Goal: Task Accomplishment & Management: Use online tool/utility

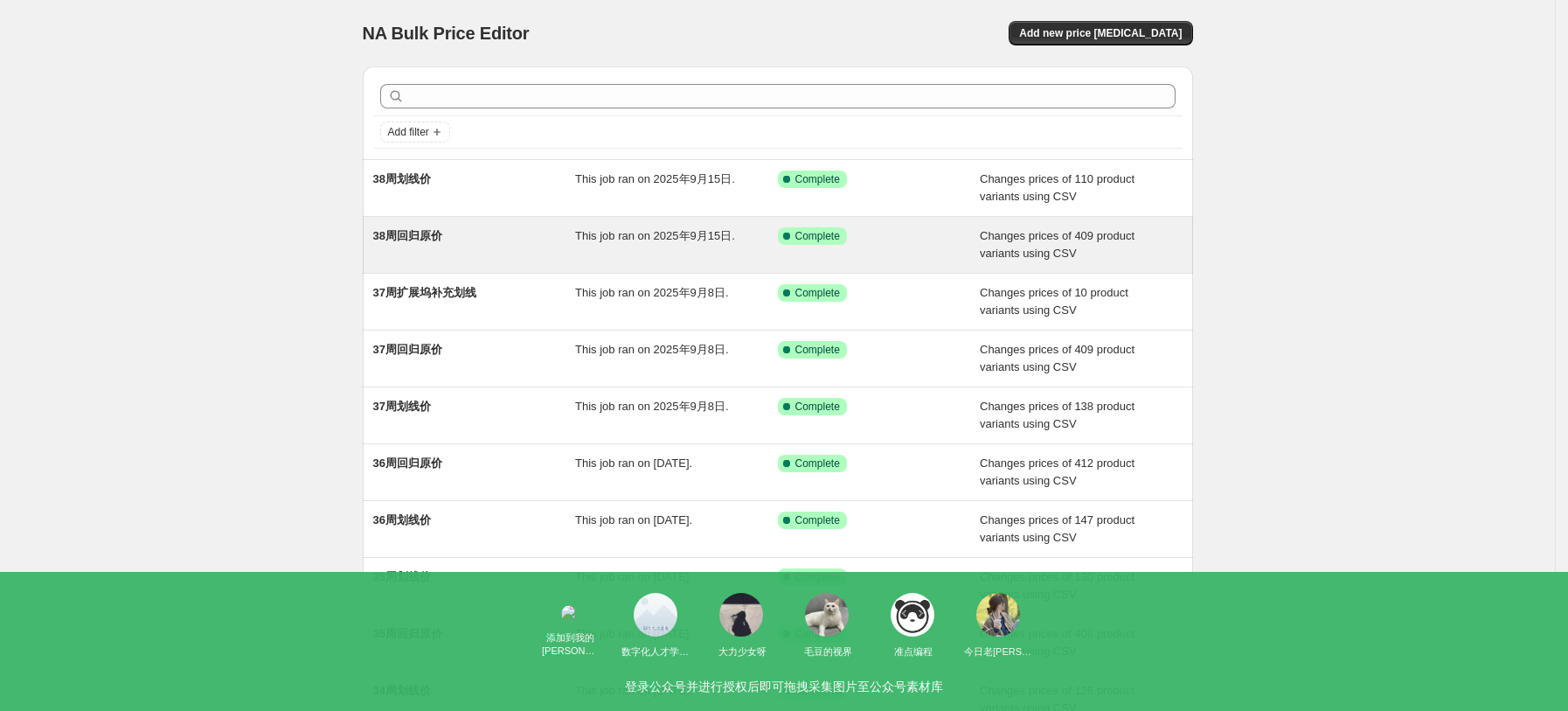
click at [488, 242] on div "38周回归原价" at bounding box center [474, 244] width 203 height 35
click at [522, 248] on div "38周回归原价" at bounding box center [474, 244] width 203 height 35
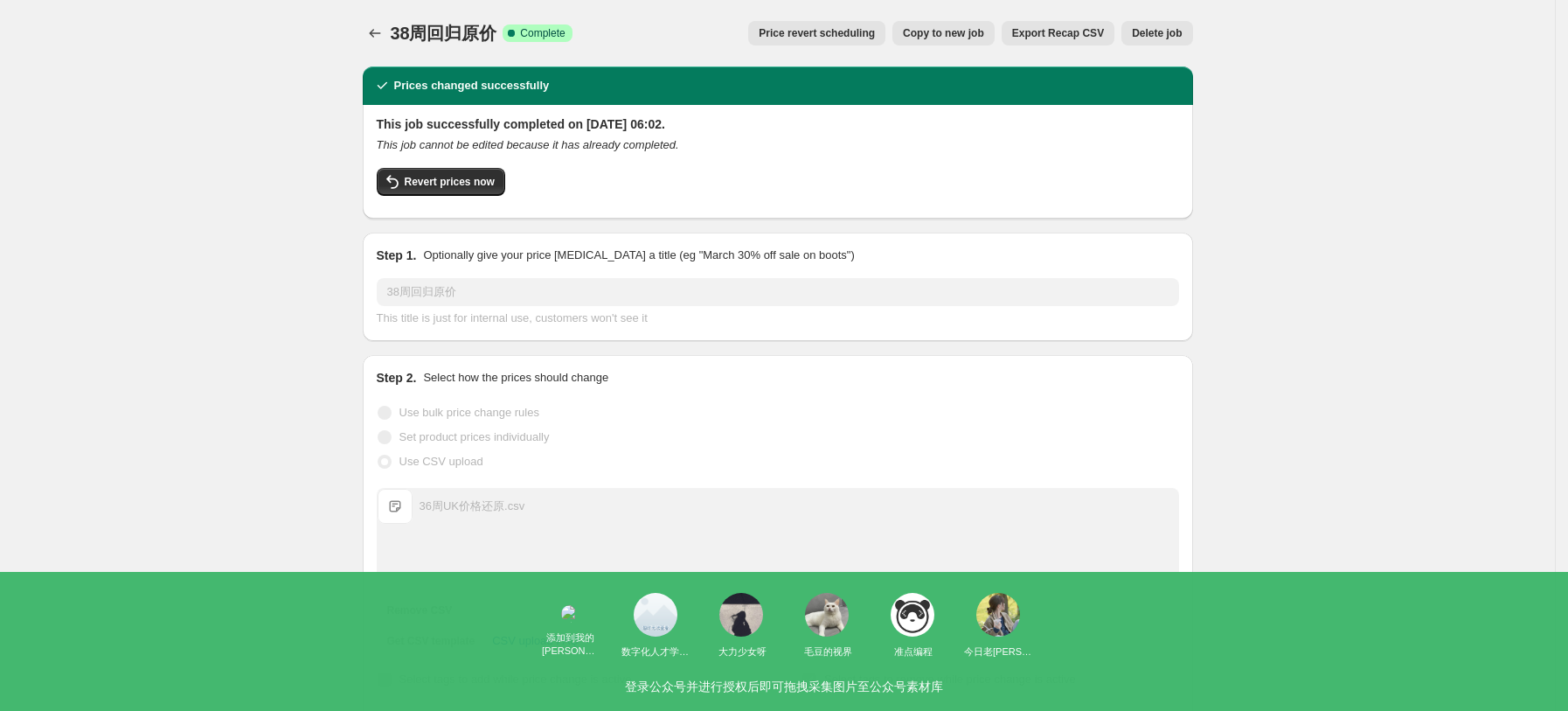
click at [973, 44] on button "Copy to new job" at bounding box center [943, 33] width 102 height 24
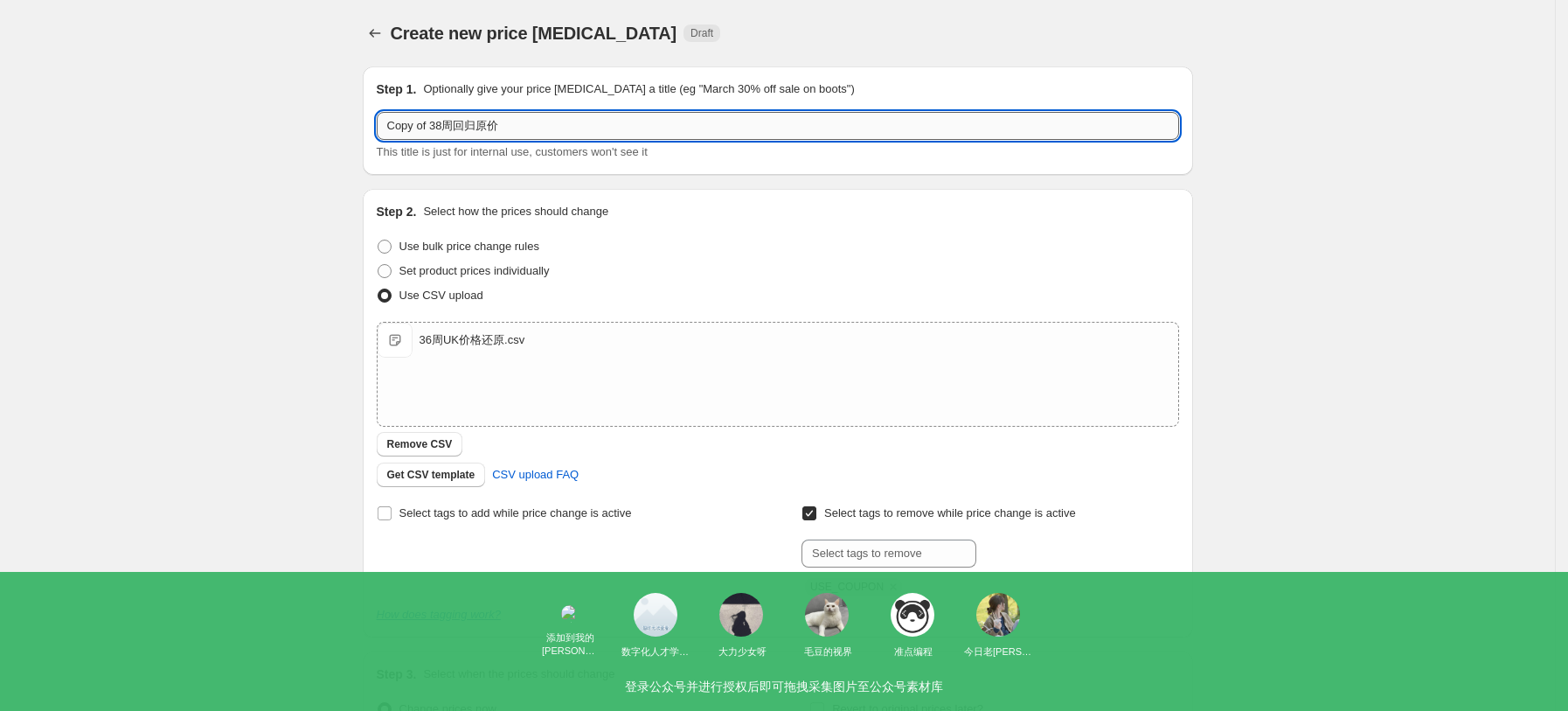
click at [457, 120] on input "Copy of 38周回归原价" at bounding box center [779, 125] width 803 height 28
drag, startPoint x: 441, startPoint y: 120, endPoint x: 421, endPoint y: 121, distance: 20.0
click at [421, 121] on input "Copy of 38周回归原价" at bounding box center [779, 125] width 803 height 28
drag, startPoint x: 449, startPoint y: 120, endPoint x: 333, endPoint y: 128, distance: 116.3
click at [333, 128] on div "Create new price [MEDICAL_DATA]. This page is ready Create new price [MEDICAL_D…" at bounding box center [778, 454] width 1555 height 909
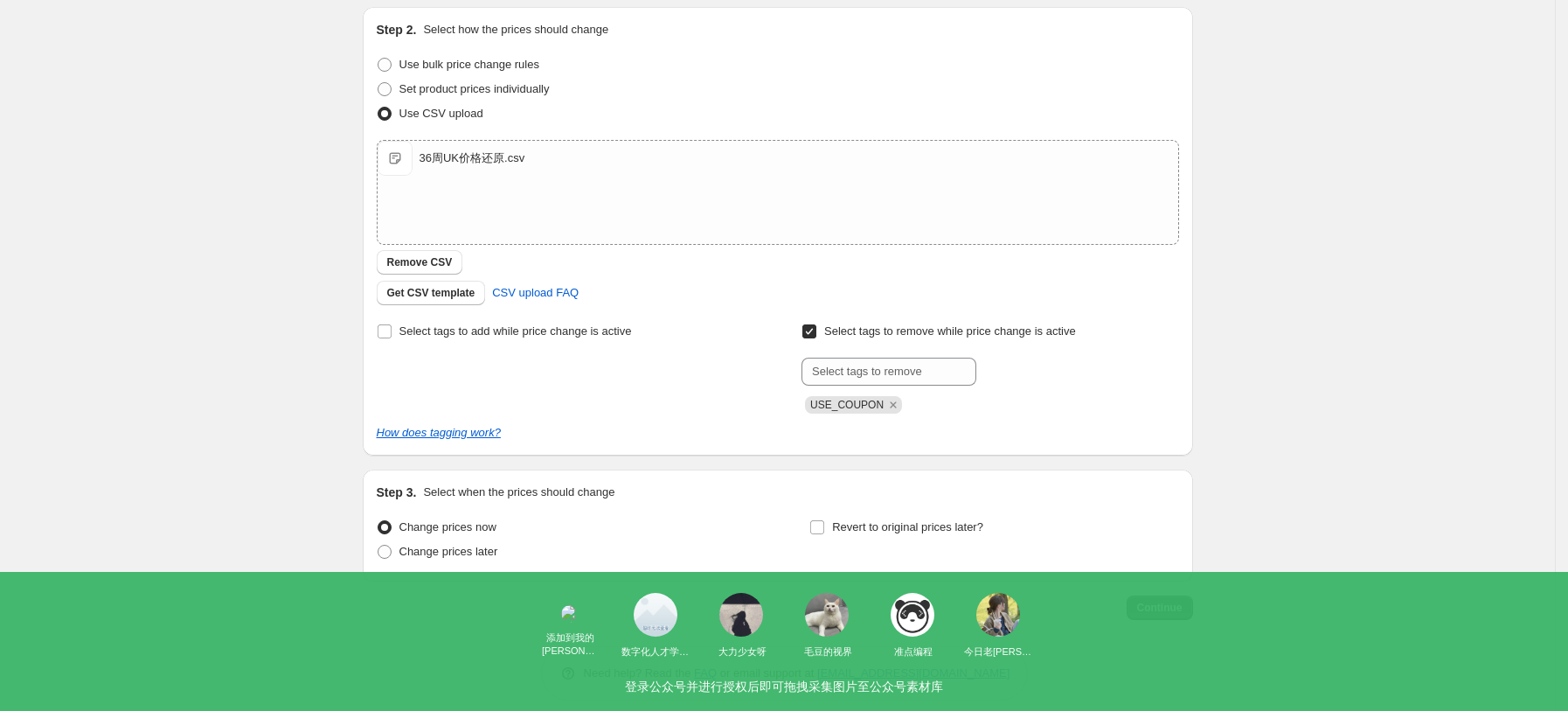
scroll to position [197, 0]
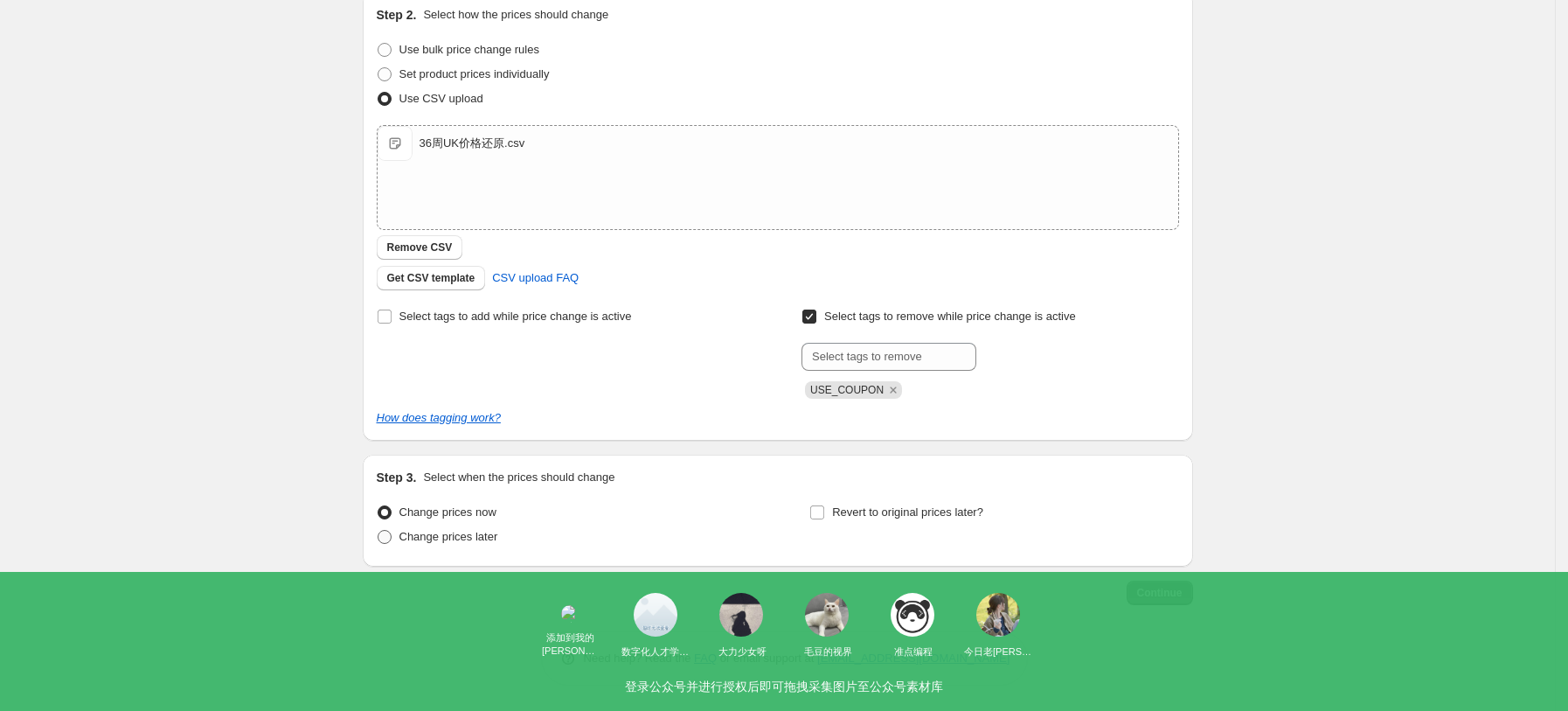
type input "39周回归原价"
click at [475, 541] on span "Change prices later" at bounding box center [449, 536] width 99 height 14
click at [378, 531] on input "Change prices later" at bounding box center [377, 530] width 1 height 1
radio input "true"
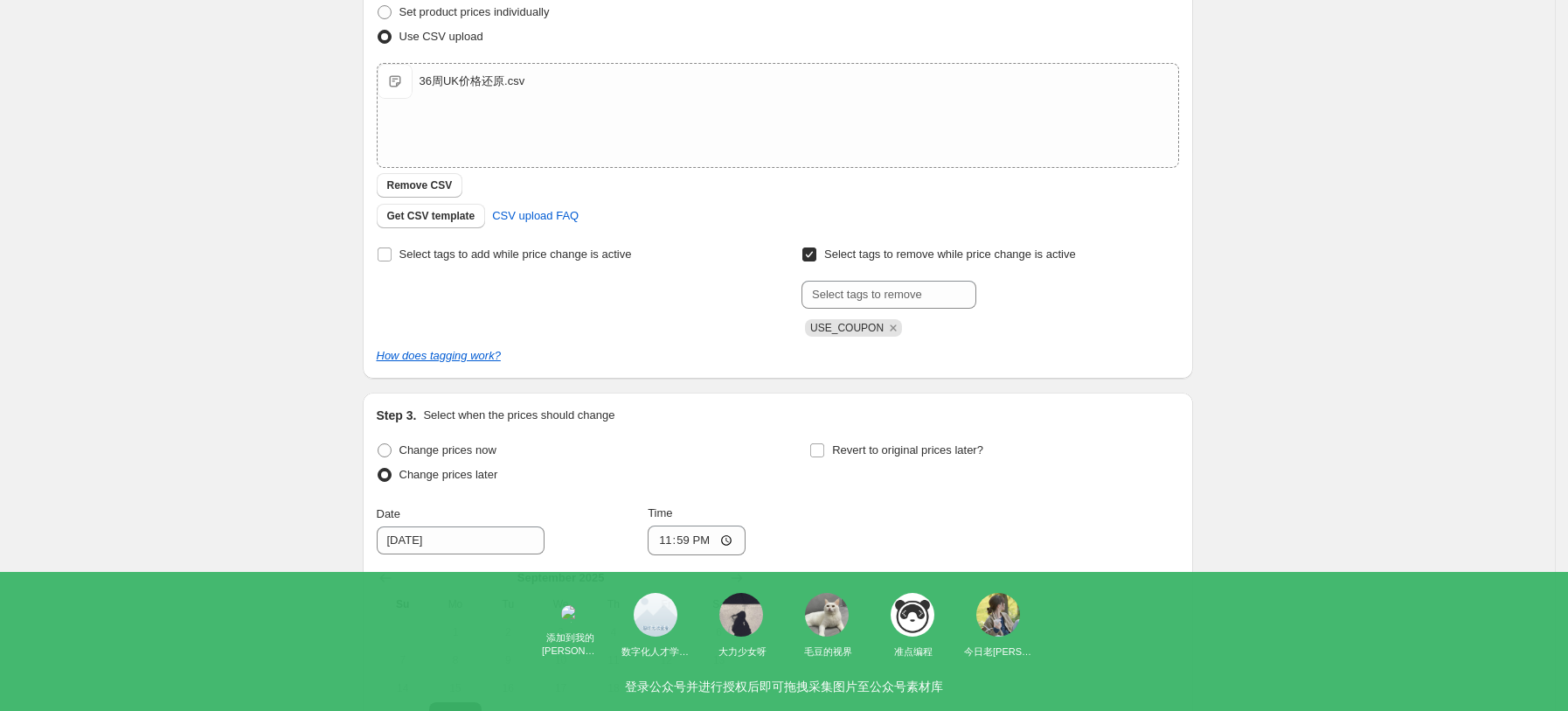
scroll to position [430, 0]
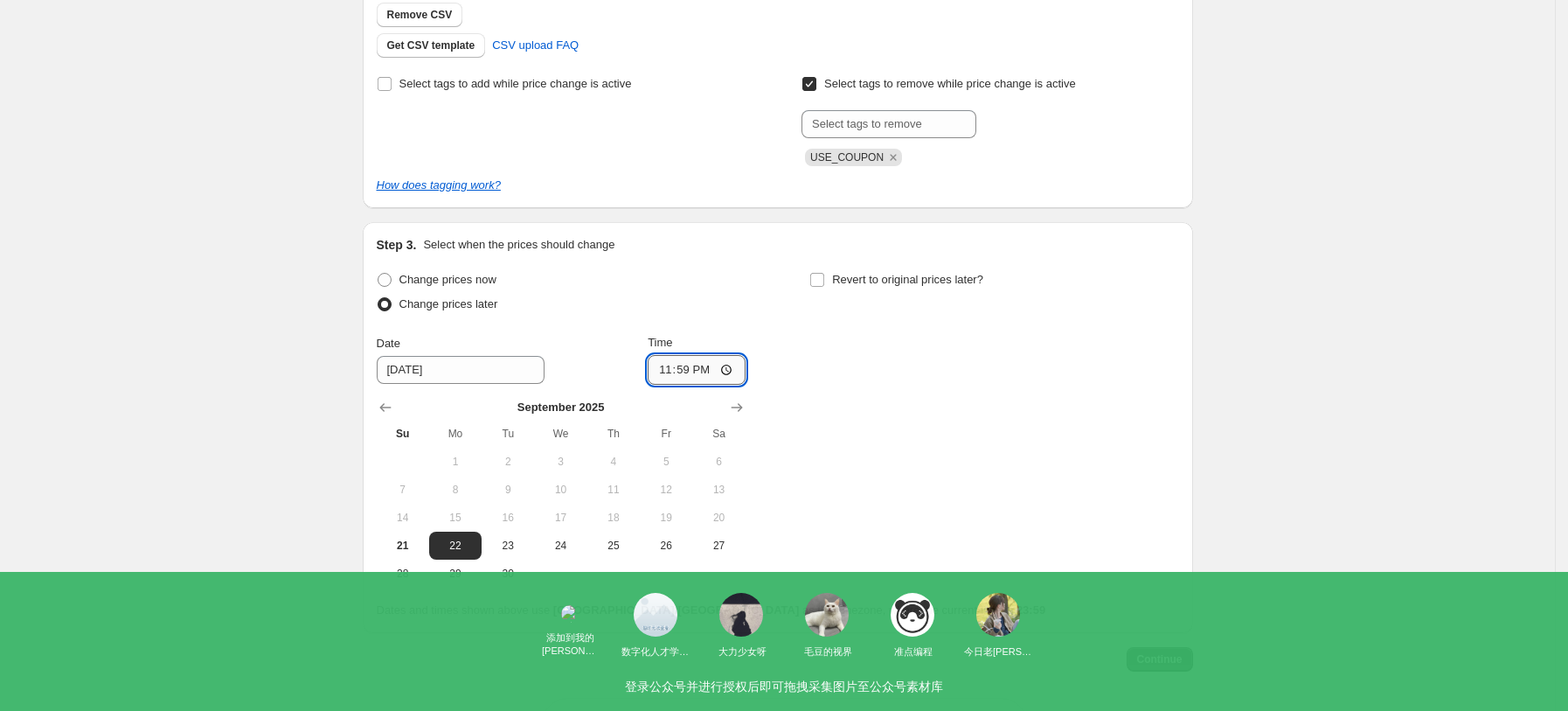
click at [734, 369] on input "23:59" at bounding box center [696, 370] width 98 height 30
type input "06:00"
click at [1207, 451] on div "Create new price change job. This page is ready Create new price change job Dra…" at bounding box center [778, 174] width 873 height 1208
click at [1161, 656] on span "Continue" at bounding box center [1160, 660] width 46 height 14
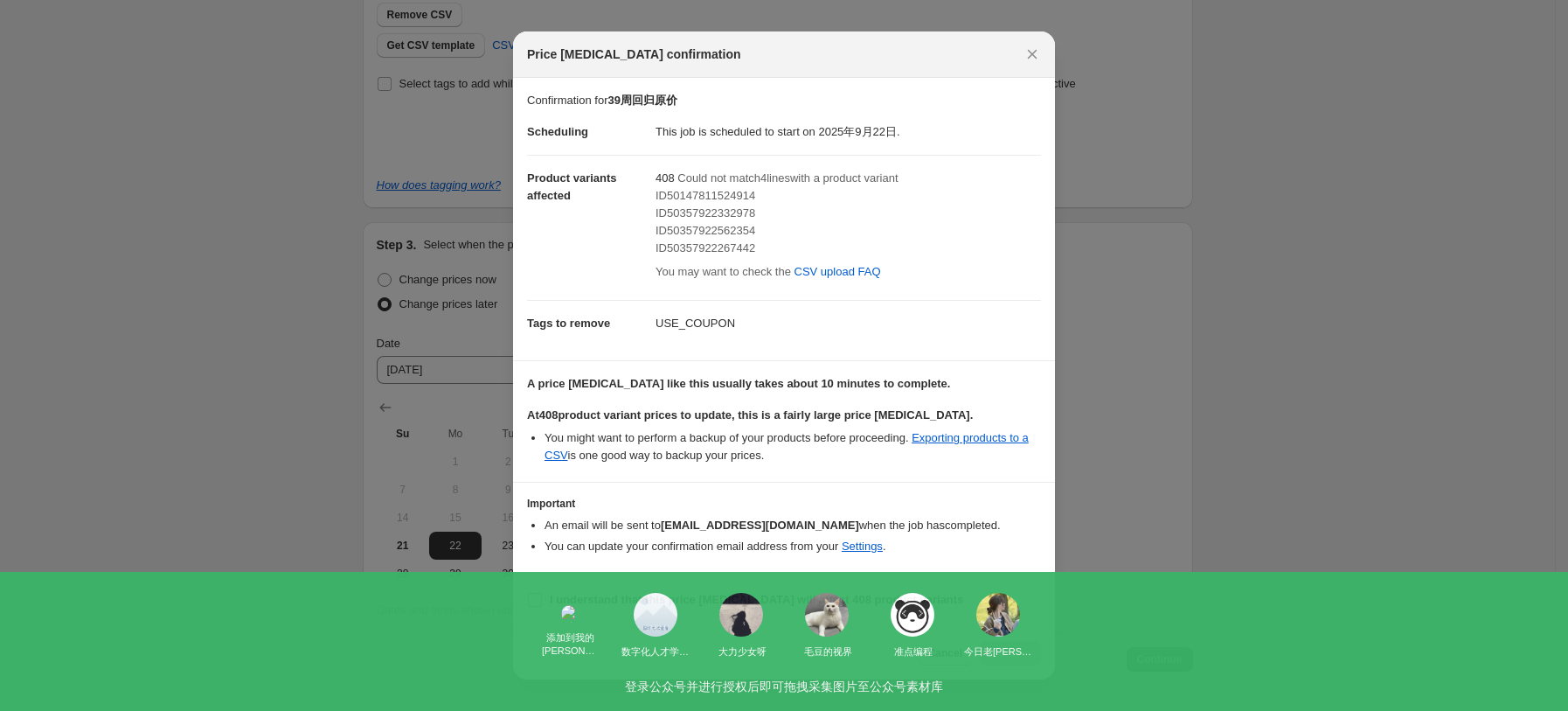
click at [563, 608] on label "I understand that this price change job will affect 408 product variants" at bounding box center [746, 599] width 436 height 24
click at [542, 607] on input "I understand that this price change job will affect 408 product variants" at bounding box center [534, 599] width 14 height 14
checkbox input "true"
click at [1008, 649] on span "Confirm" at bounding box center [1009, 653] width 40 height 14
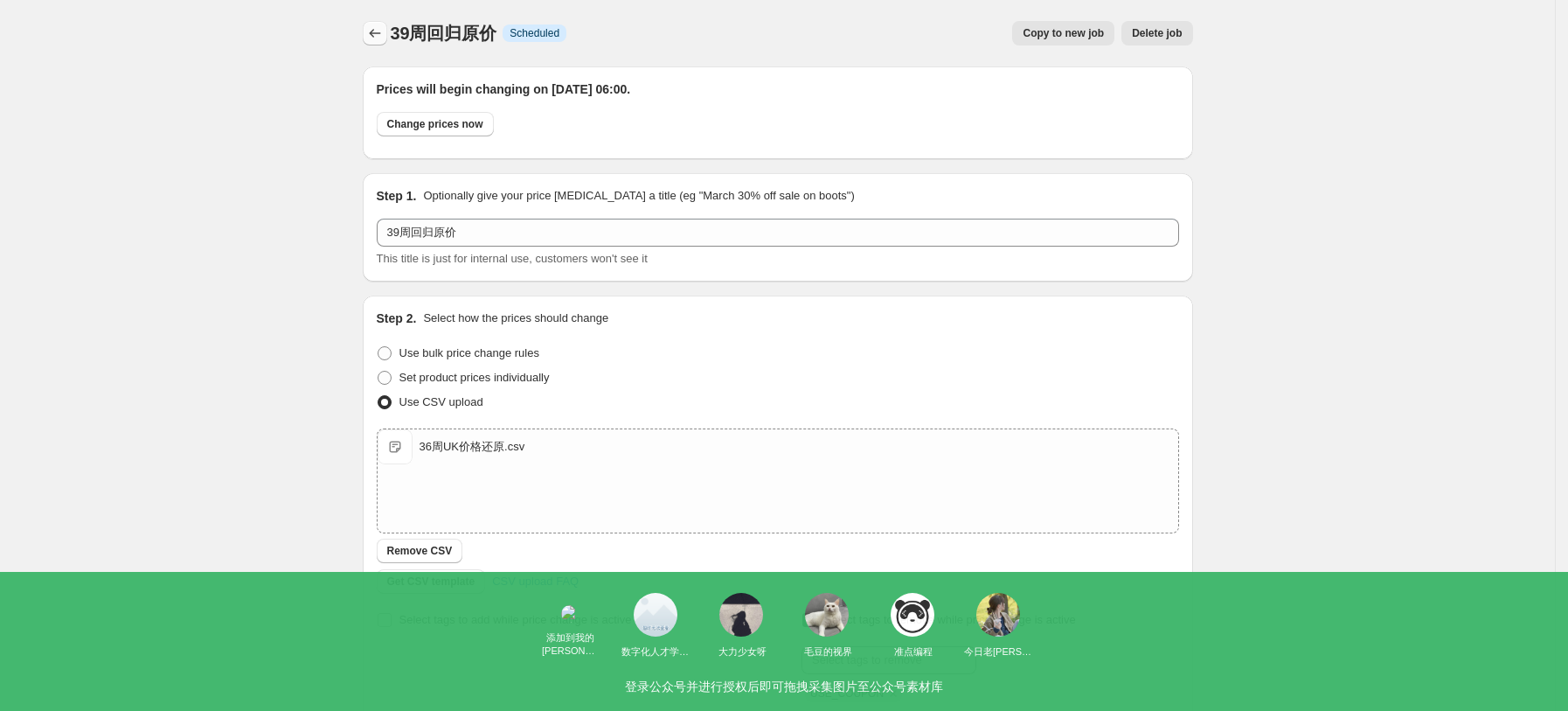
click at [384, 40] on icon "Price change jobs" at bounding box center [375, 33] width 17 height 17
